Goal: Task Accomplishment & Management: Use online tool/utility

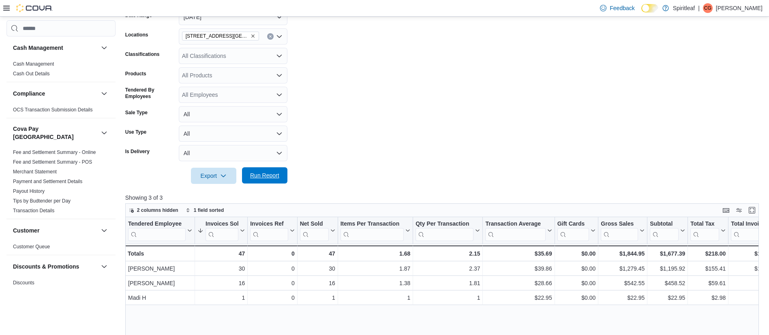
scroll to position [524, 0]
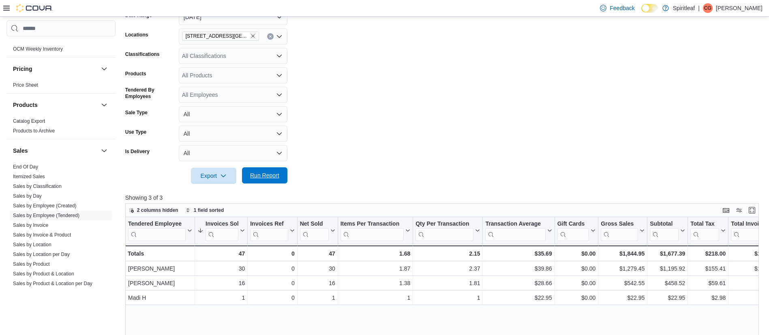
click at [262, 174] on span "Run Report" at bounding box center [264, 176] width 29 height 8
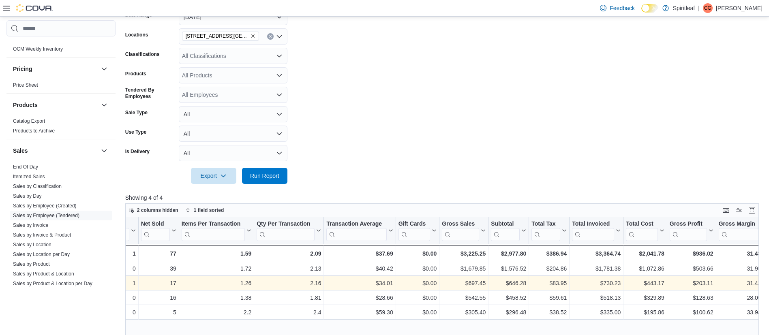
scroll to position [0, 0]
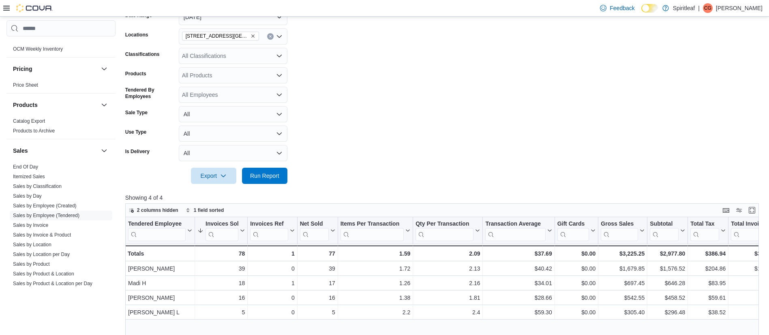
click at [738, 5] on p "Clayton G" at bounding box center [739, 8] width 47 height 10
click at [708, 80] on span "Sign Out" at bounding box center [710, 78] width 22 height 8
